Goal: Task Accomplishment & Management: Manage account settings

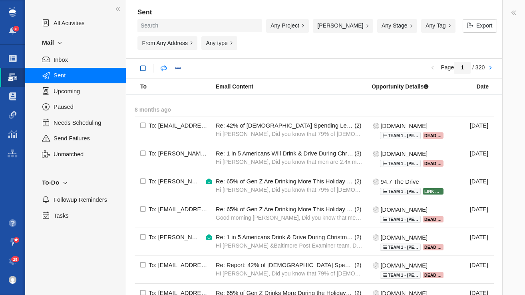
click at [147, 67] on link at bounding box center [143, 68] width 14 height 14
checkbox input "true"
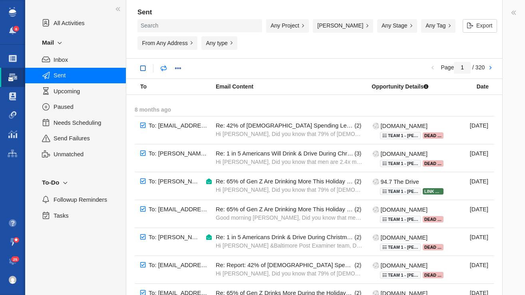
checkbox input "true"
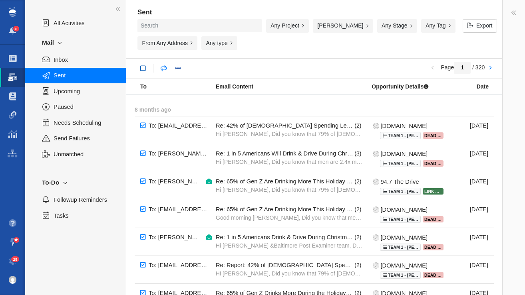
checkbox input "true"
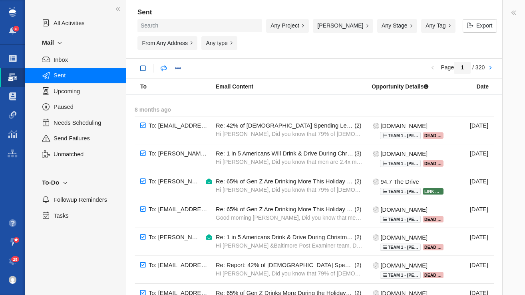
checkbox input "true"
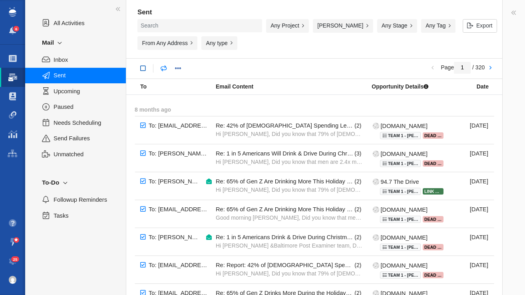
checkbox input "true"
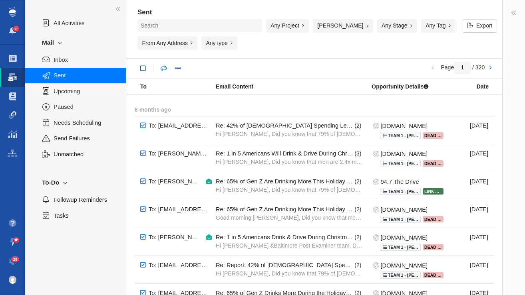
checkbox input "true"
click at [260, 68] on link at bounding box center [260, 68] width 14 height 14
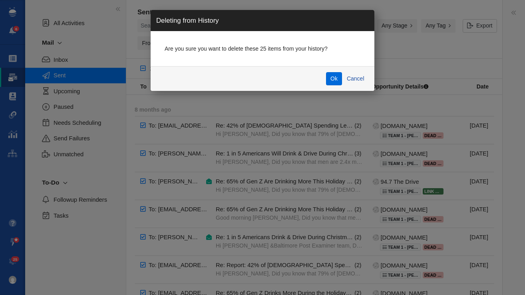
click at [327, 77] on button "Ok" at bounding box center [334, 79] width 16 height 14
